Goal: Task Accomplishment & Management: Use online tool/utility

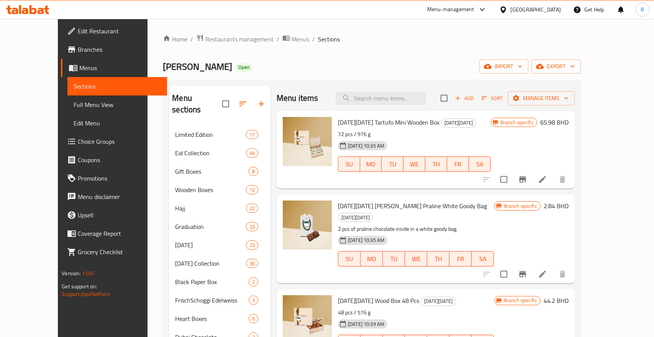
click at [366, 316] on div "[DATE] 10:39 AM" at bounding box center [355, 323] width 41 height 15
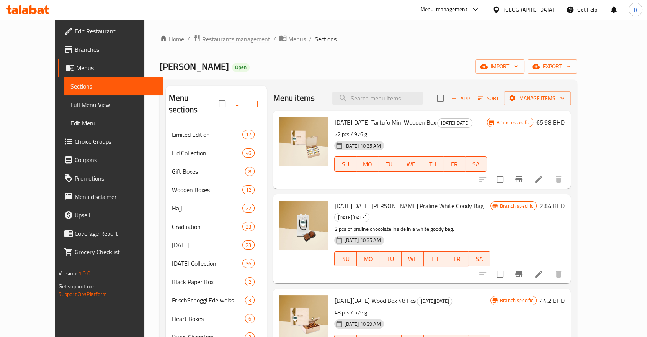
click at [207, 39] on span "Restaurants management" at bounding box center [236, 38] width 68 height 9
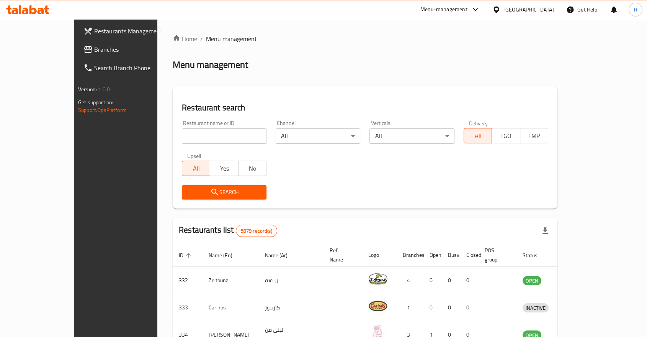
click at [206, 135] on div "Home / Menu management Menu management Restaurant search Restaurant name or ID …" at bounding box center [365, 291] width 385 height 515
click at [206, 136] on input "search" at bounding box center [224, 135] width 85 height 15
type input "vivel"
click button "Search" at bounding box center [224, 192] width 85 height 14
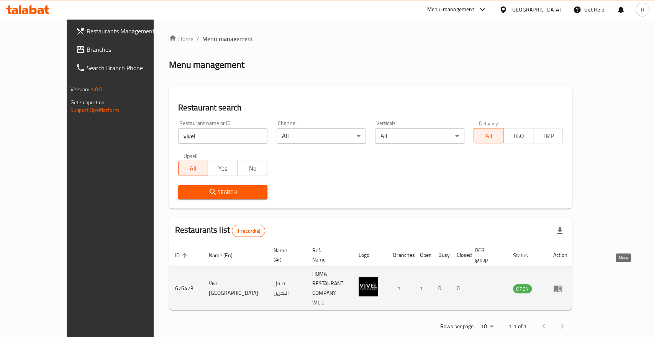
click at [562, 283] on icon "enhanced table" at bounding box center [557, 287] width 9 height 9
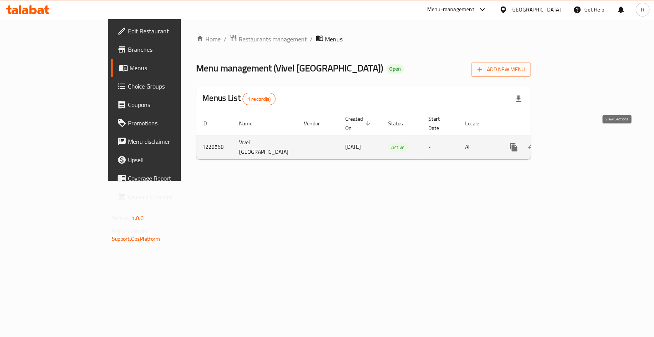
click at [572, 144] on icon "enhanced table" at bounding box center [568, 147] width 7 height 7
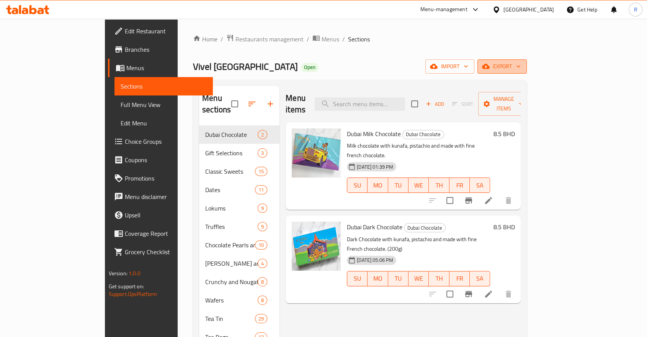
click at [522, 65] on icon "button" at bounding box center [519, 66] width 8 height 8
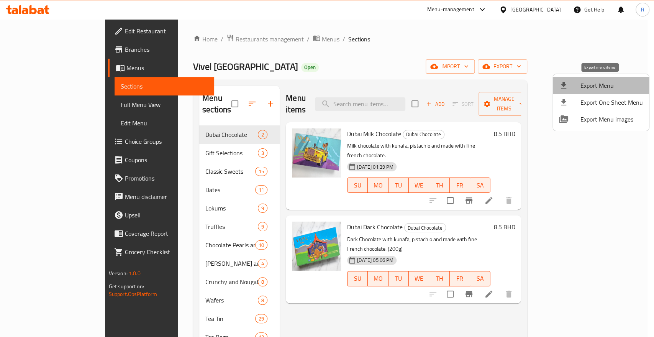
click at [613, 85] on span "Export Menu" at bounding box center [611, 85] width 62 height 9
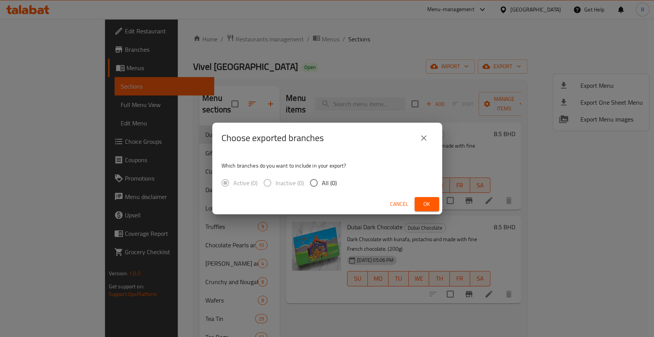
click at [430, 205] on span "Ok" at bounding box center [427, 204] width 12 height 10
click at [428, 204] on span "Ok" at bounding box center [427, 204] width 12 height 10
click at [428, 200] on span "Ok" at bounding box center [427, 204] width 12 height 10
